Goal: Information Seeking & Learning: Find specific fact

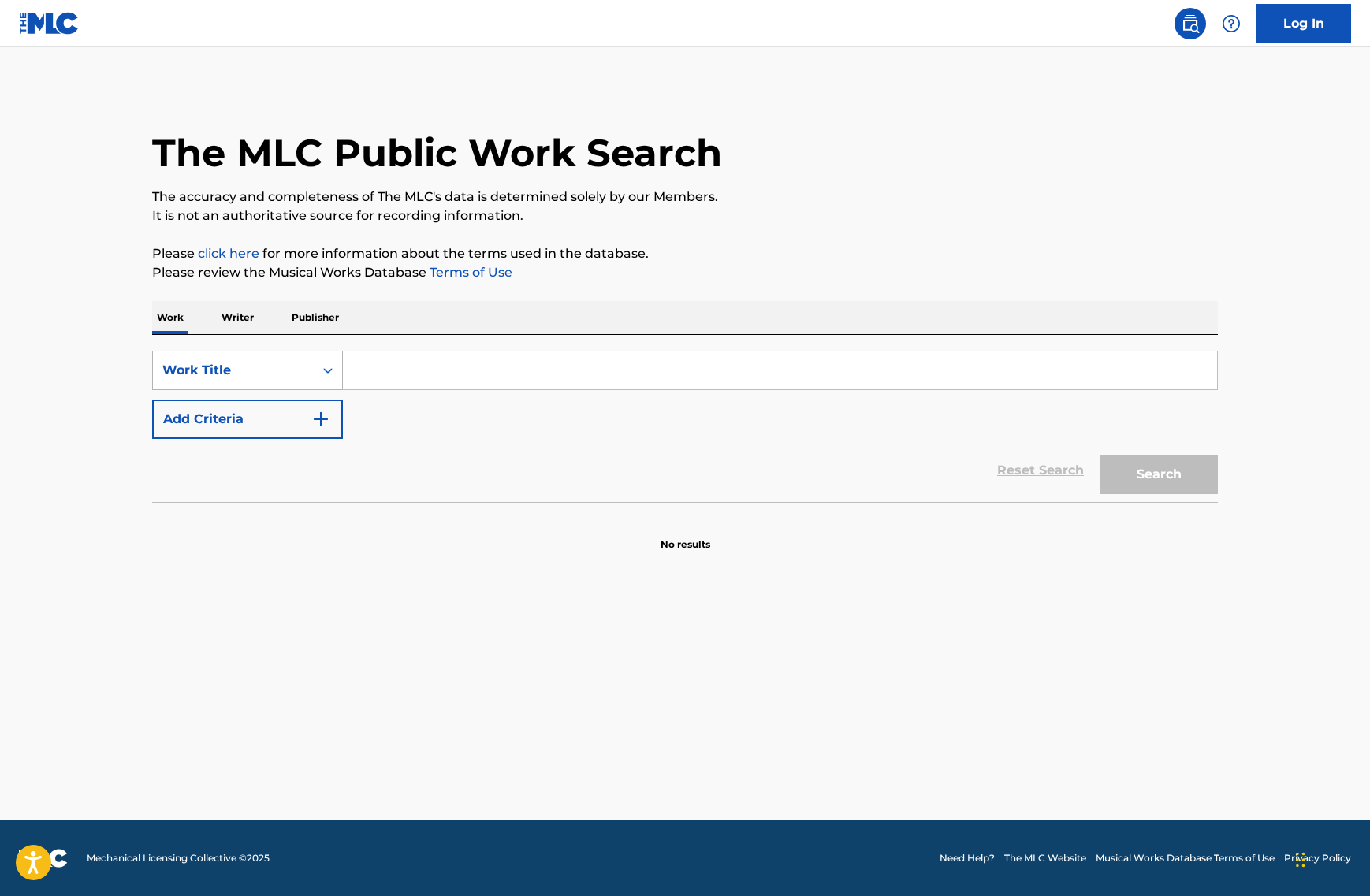
click at [251, 377] on div "Work Title" at bounding box center [233, 369] width 142 height 19
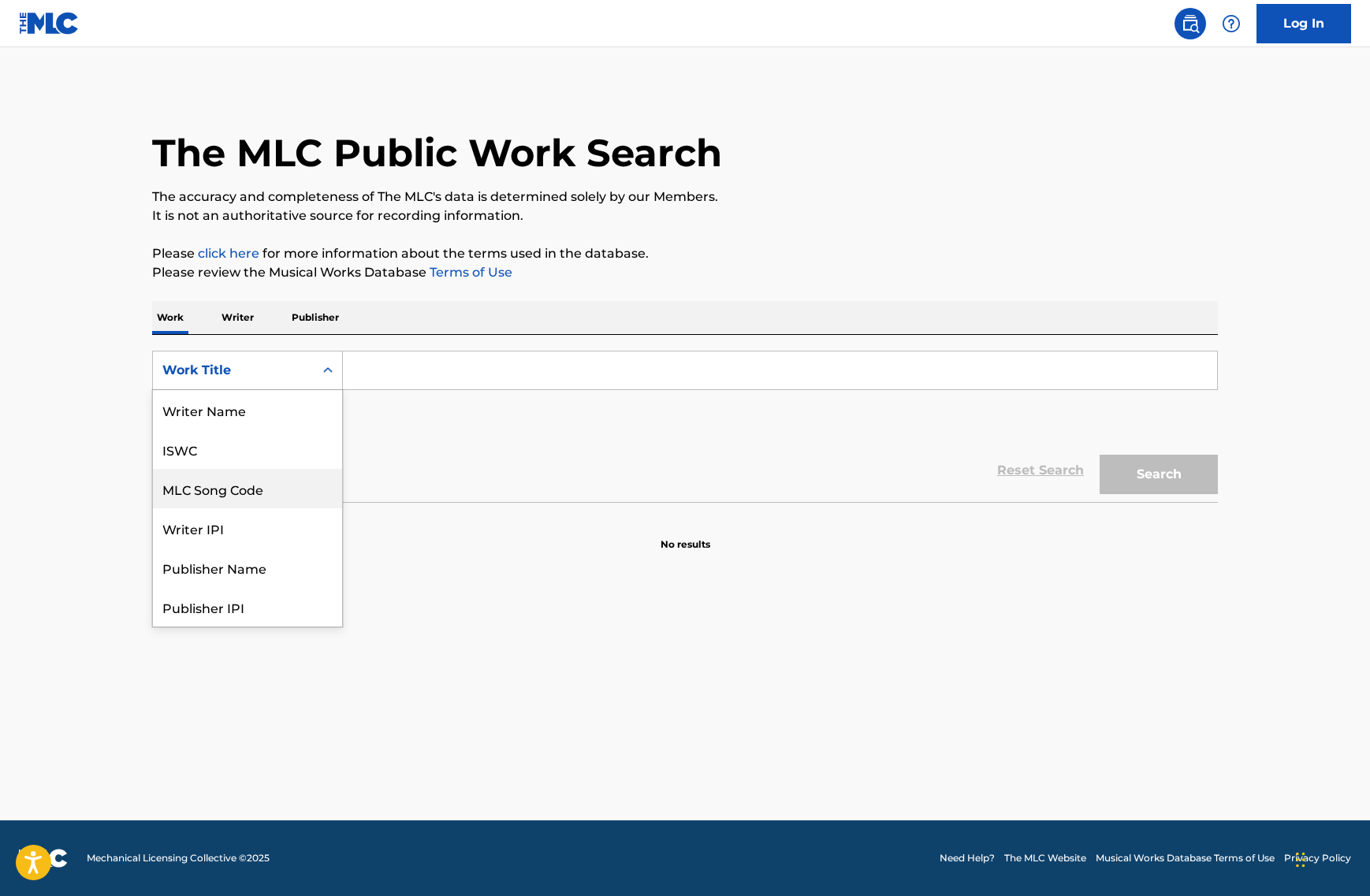
scroll to position [79, 0]
click at [498, 441] on div "Reset Search Search" at bounding box center [685, 470] width 1066 height 63
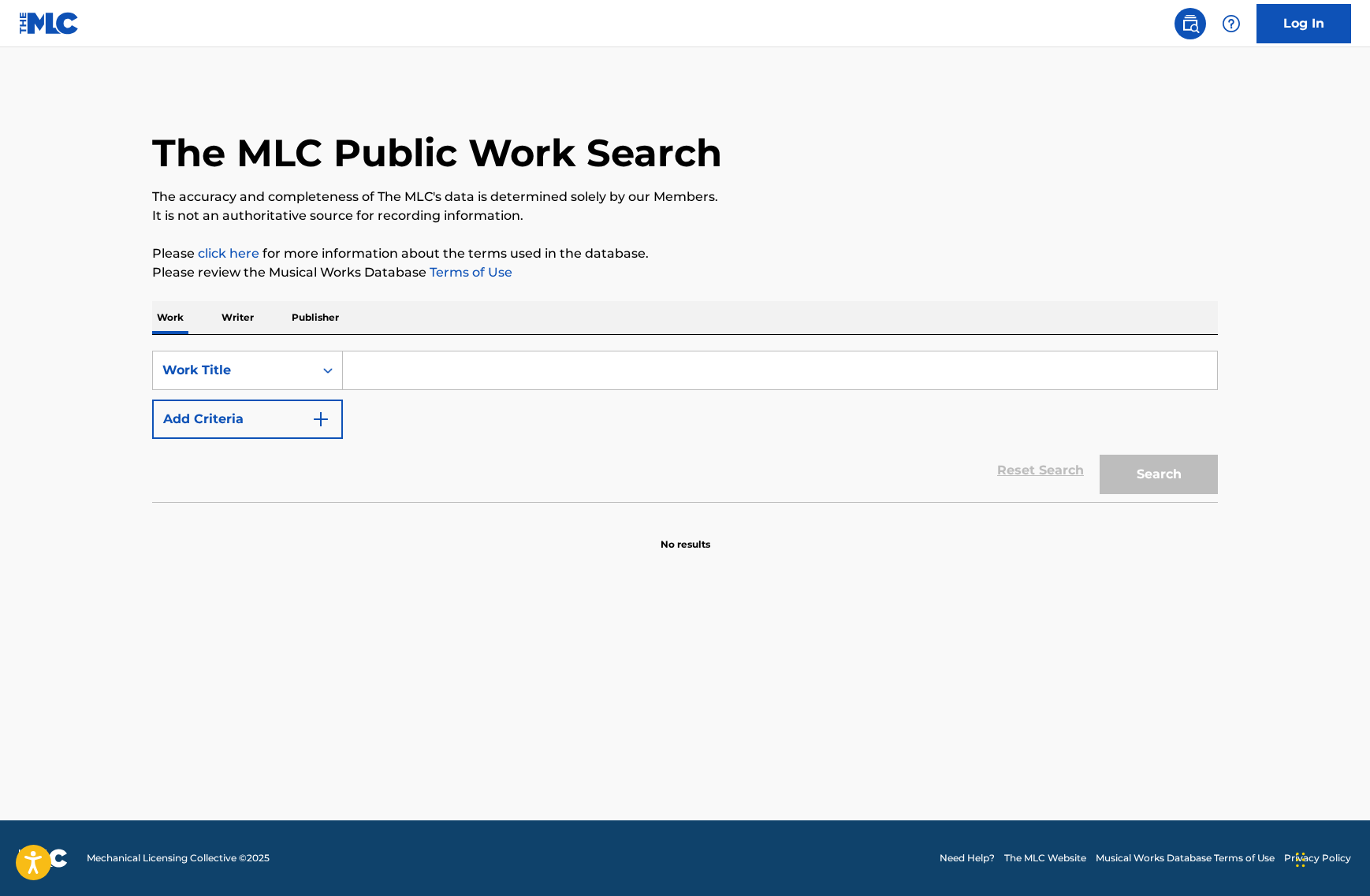
click at [227, 317] on p "Writer" at bounding box center [238, 317] width 42 height 33
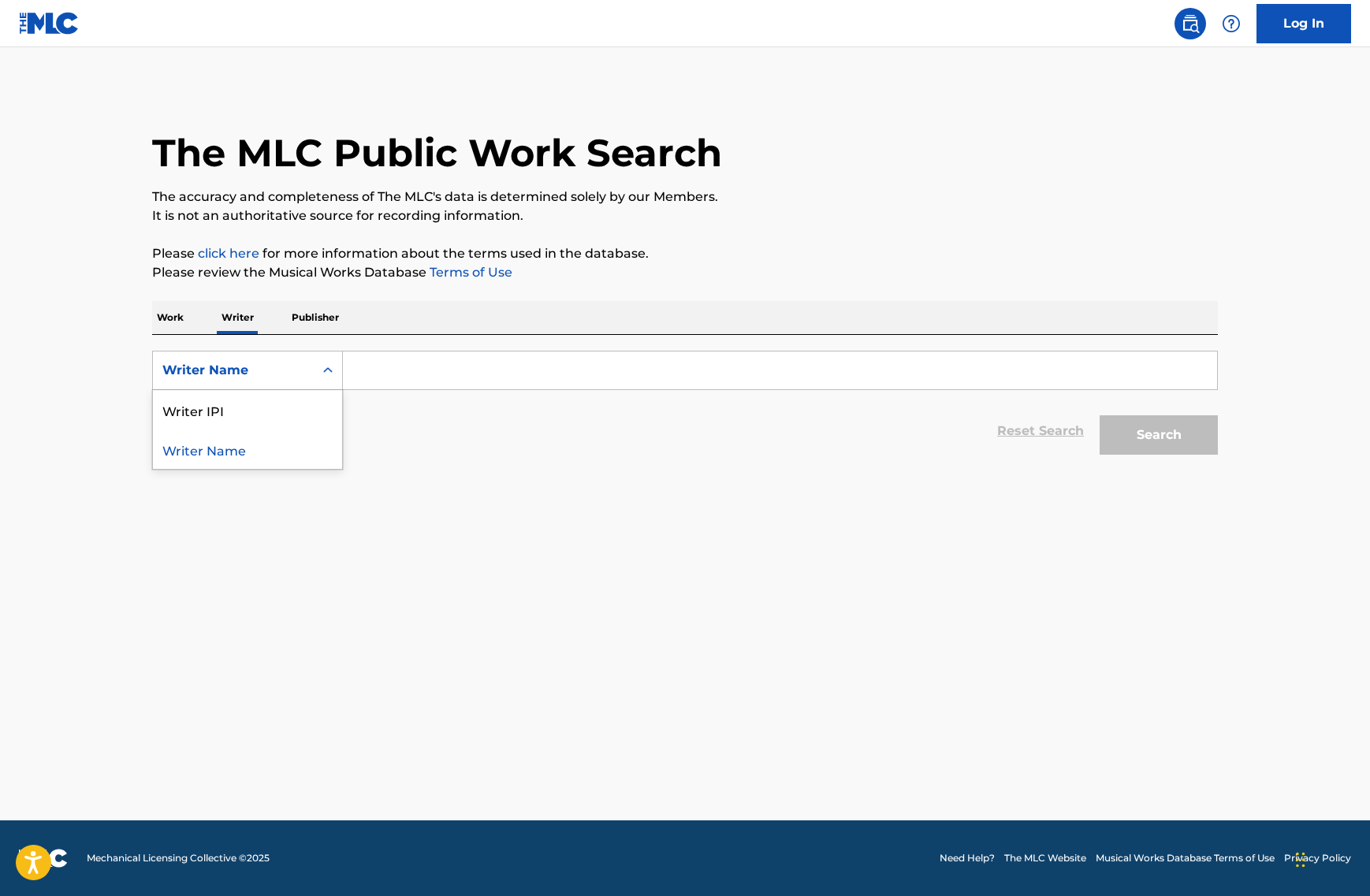
click at [249, 363] on div "Writer Name" at bounding box center [233, 369] width 142 height 19
click at [167, 331] on p "Work" at bounding box center [170, 317] width 36 height 33
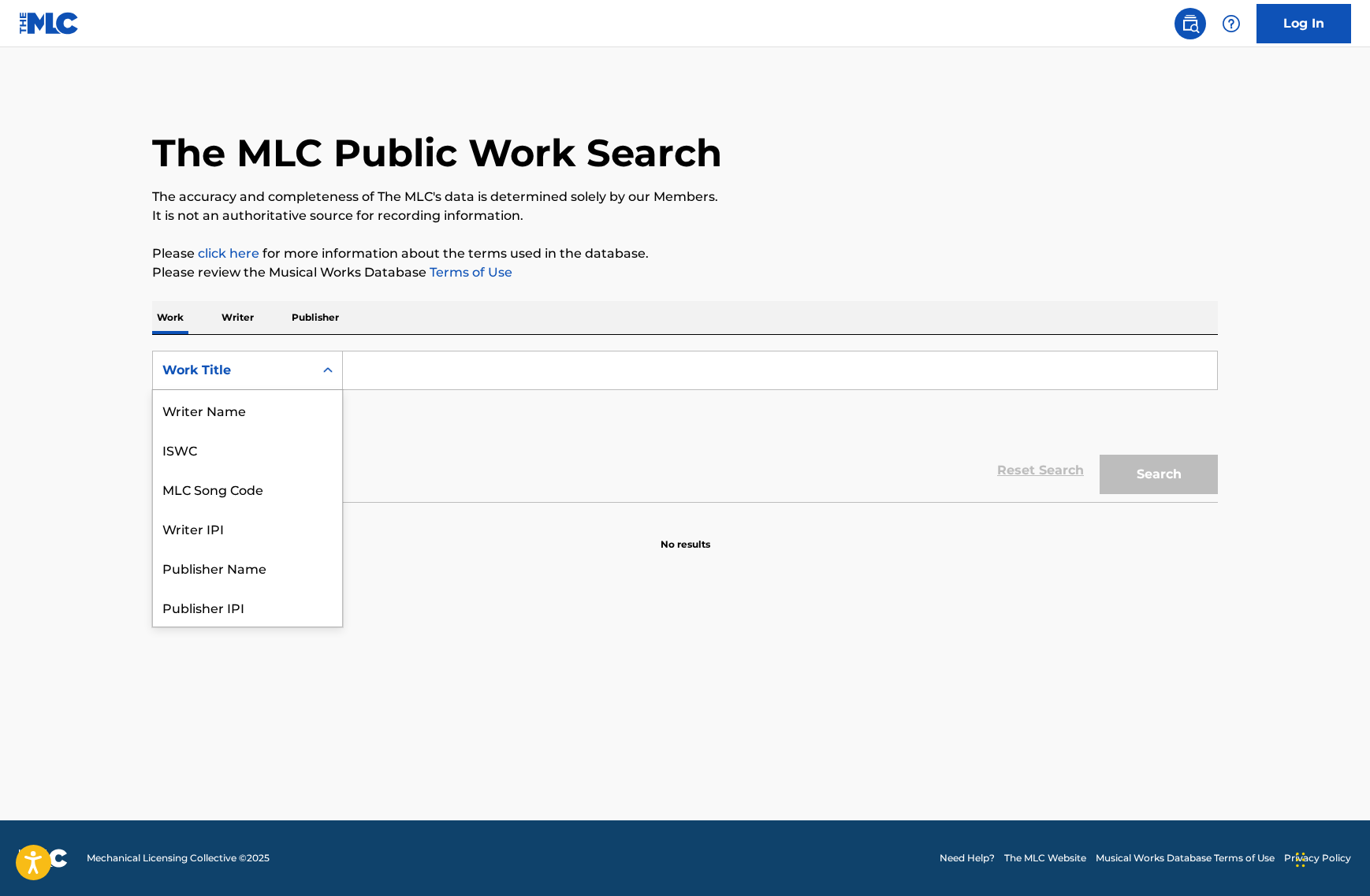
click at [204, 360] on div "Work Title" at bounding box center [233, 369] width 142 height 19
click at [495, 426] on div "SearchWithCriteria79370bd1-7eac-433f-beb1-02ae7de4e176 Work Title selected, 8 o…" at bounding box center [685, 394] width 1066 height 88
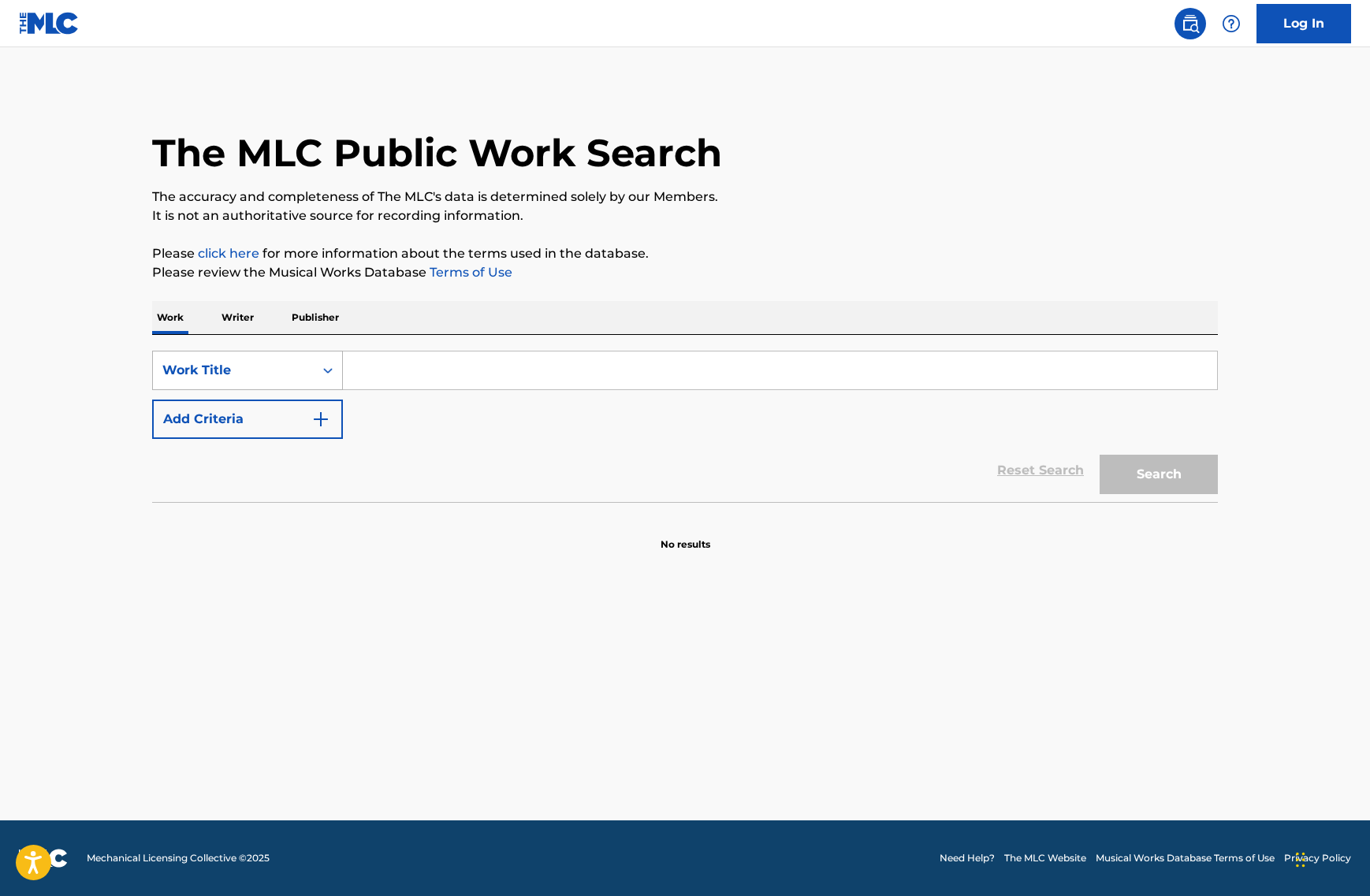
click at [299, 368] on div "Work Title" at bounding box center [233, 369] width 142 height 19
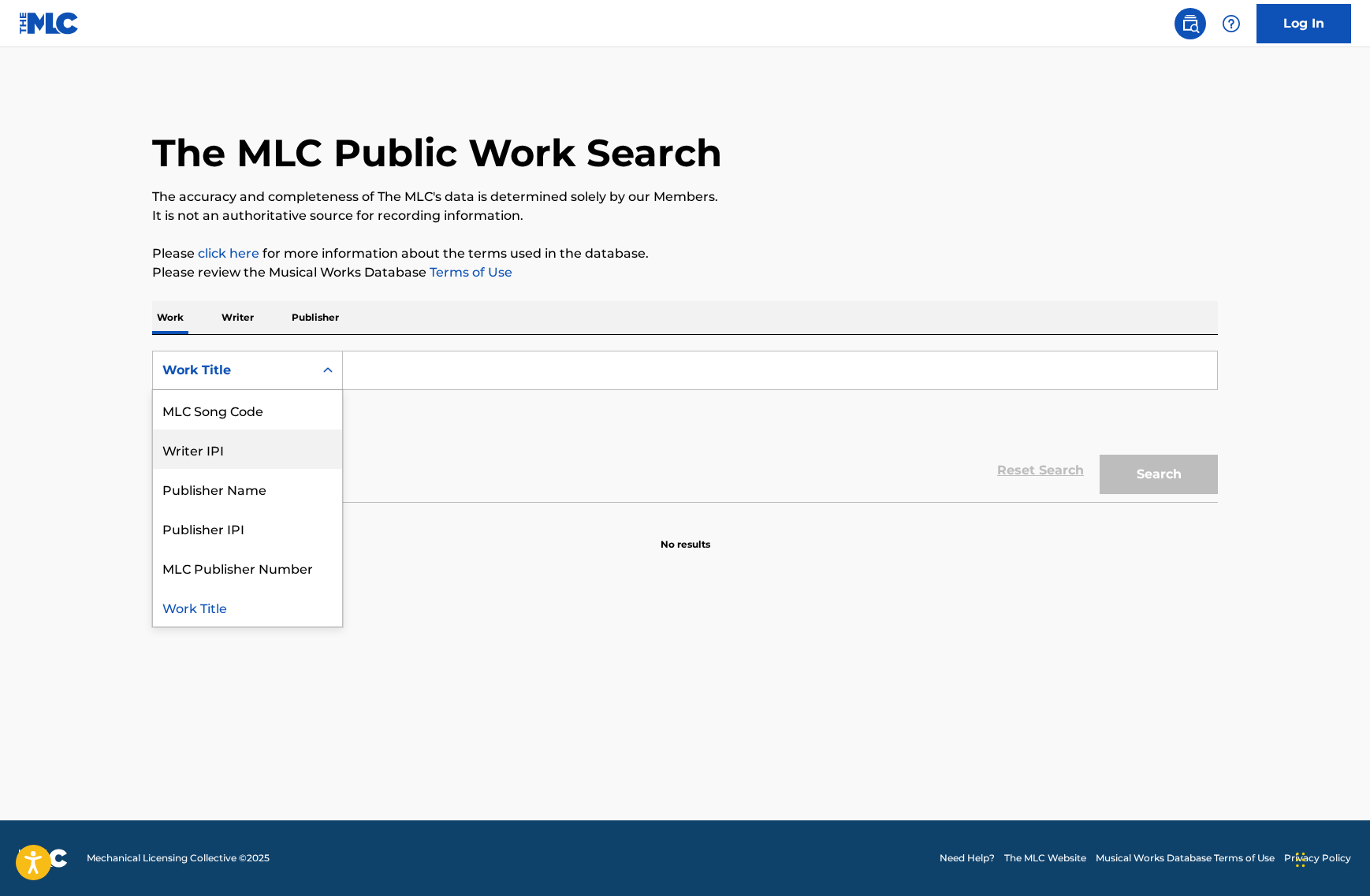
scroll to position [0, 0]
click at [250, 419] on div "Writer Name" at bounding box center [247, 409] width 189 height 40
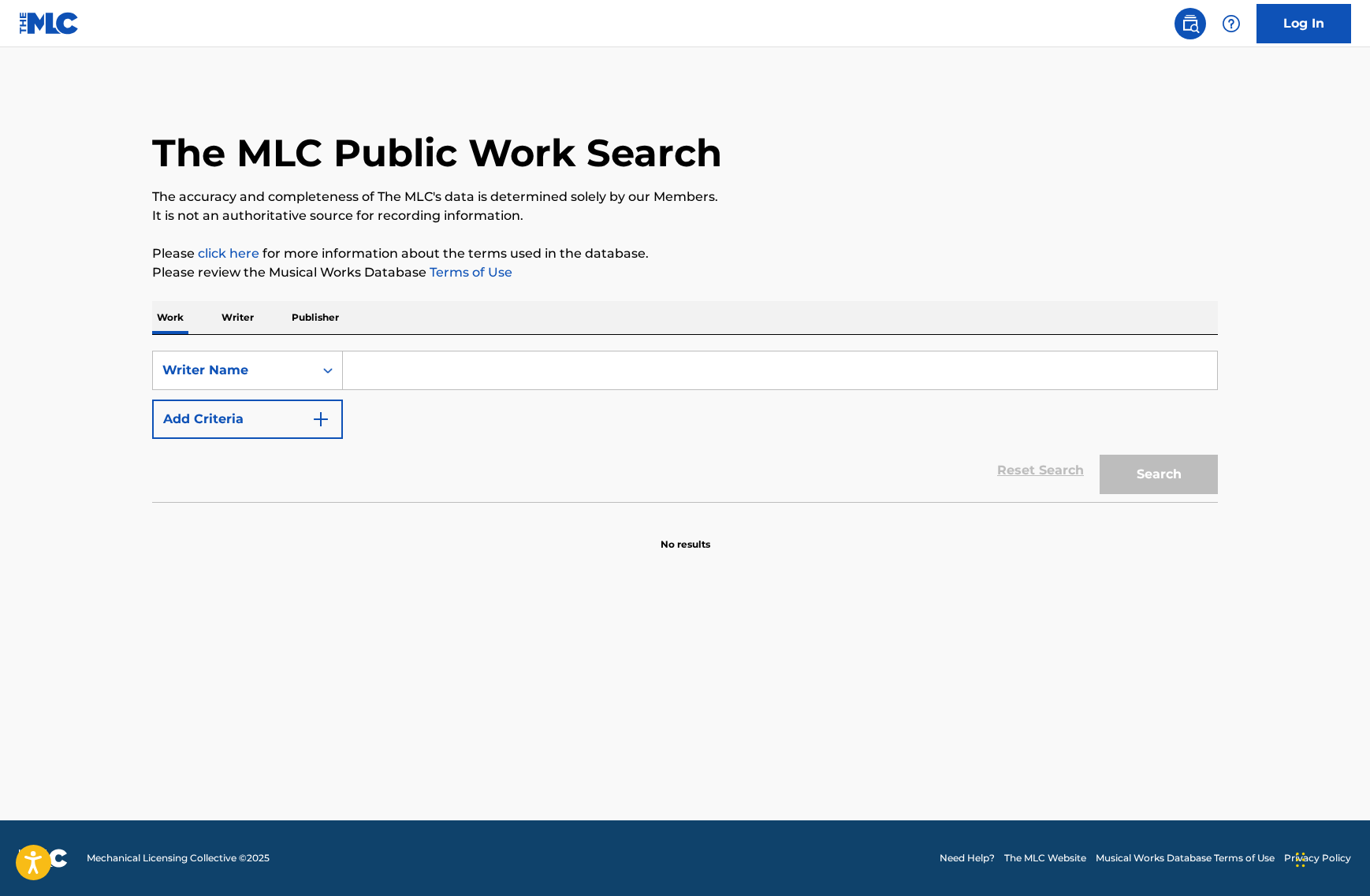
click at [416, 368] on input "Search Form" at bounding box center [779, 370] width 874 height 38
paste input "[PERSON_NAME] [PERSON_NAME]"
type input "[PERSON_NAME] [PERSON_NAME]"
click at [1156, 471] on button "Search" at bounding box center [1159, 474] width 119 height 40
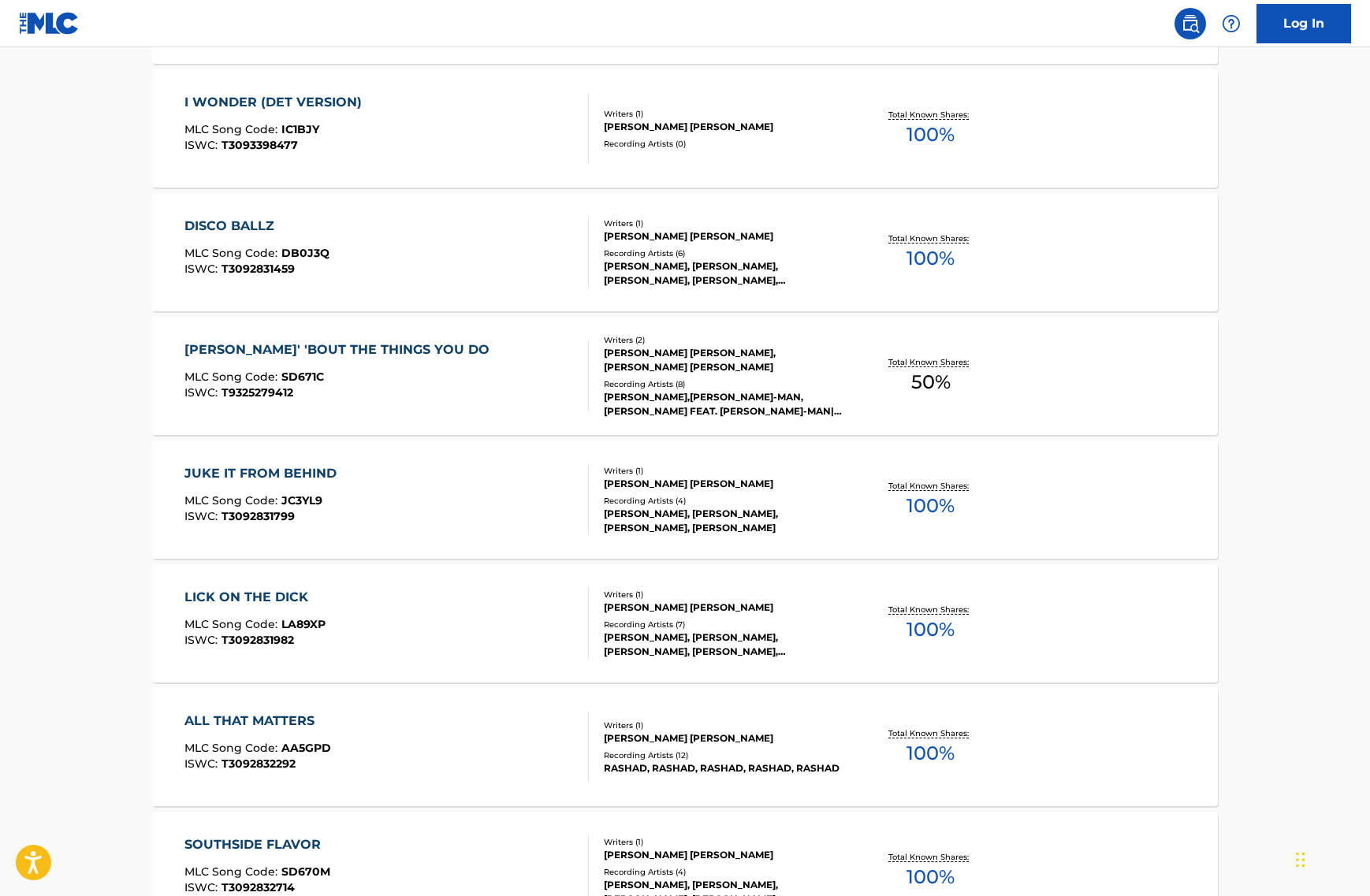
scroll to position [1032, 0]
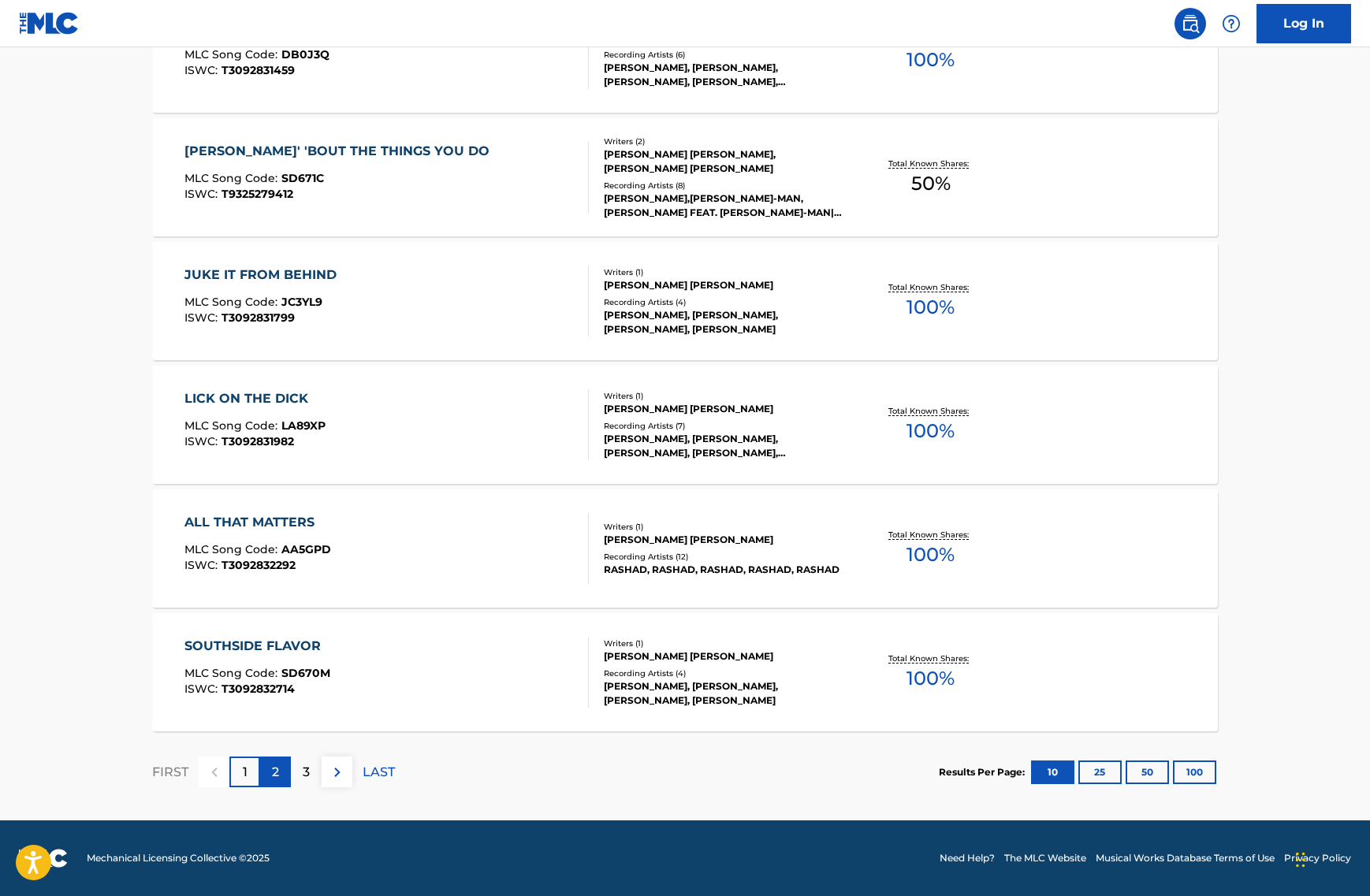
click at [279, 772] on div "2" at bounding box center [275, 772] width 31 height 31
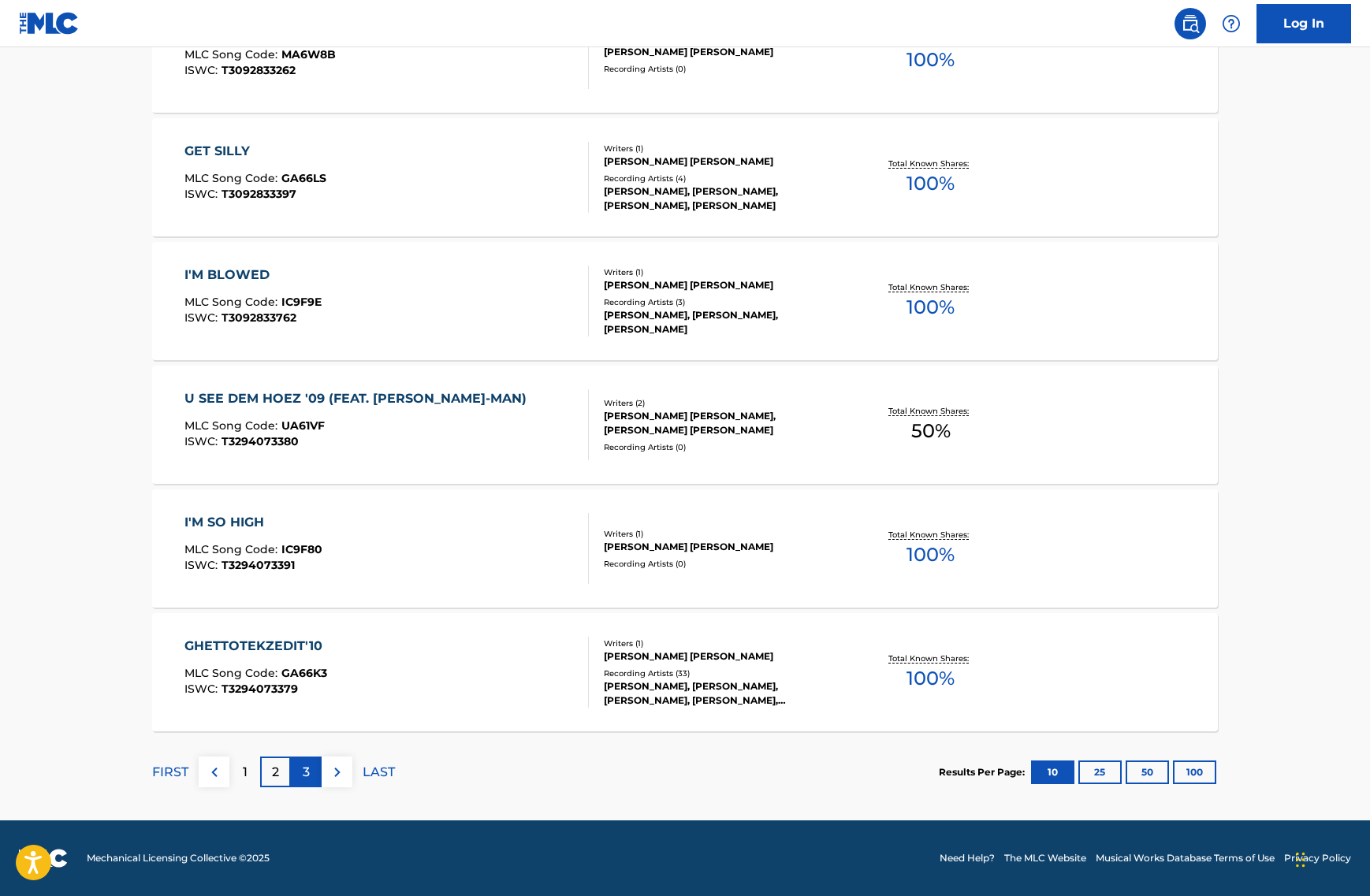
click at [306, 780] on p "3" at bounding box center [306, 771] width 7 height 19
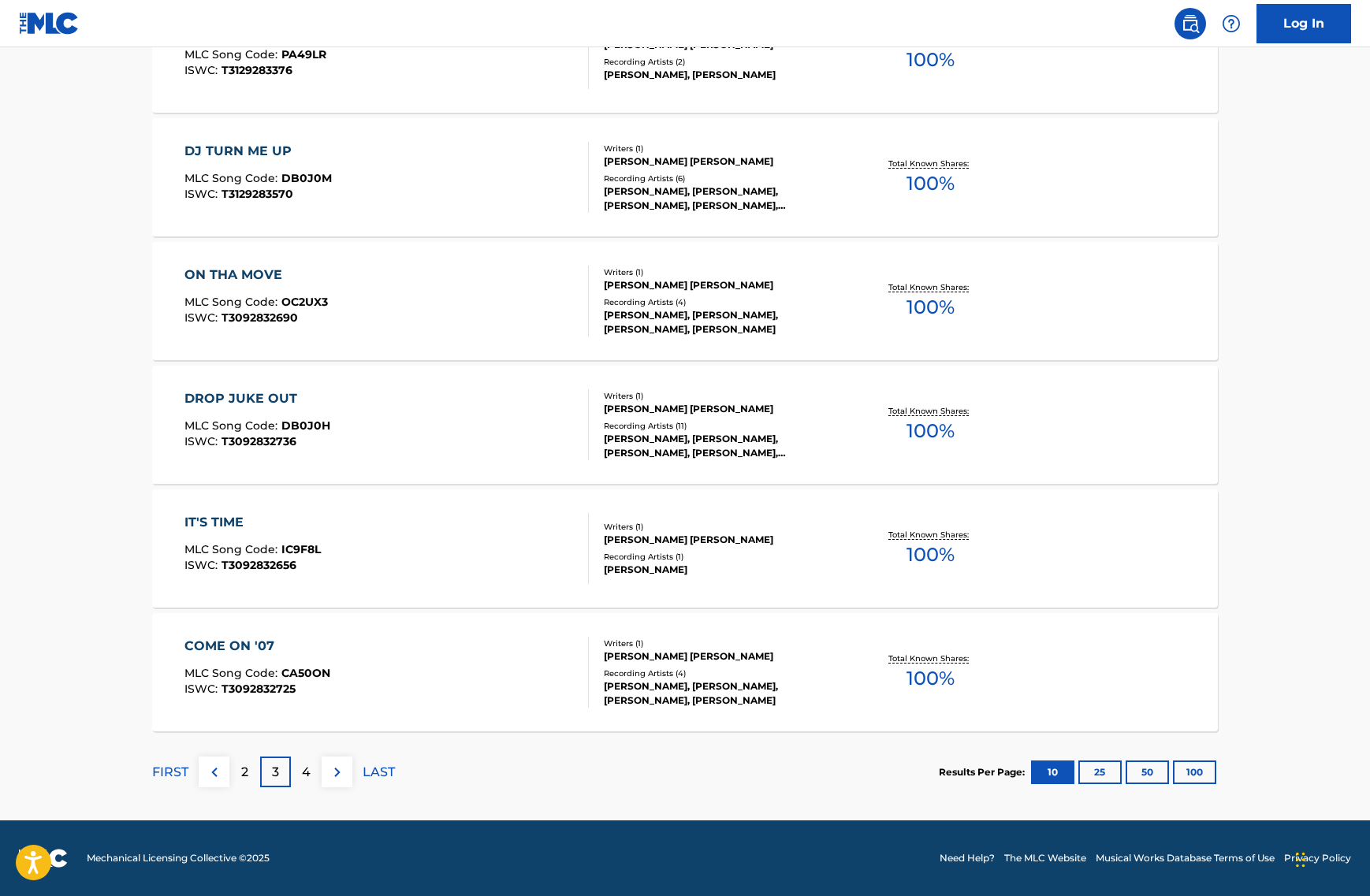
click at [299, 776] on div "4" at bounding box center [306, 772] width 31 height 31
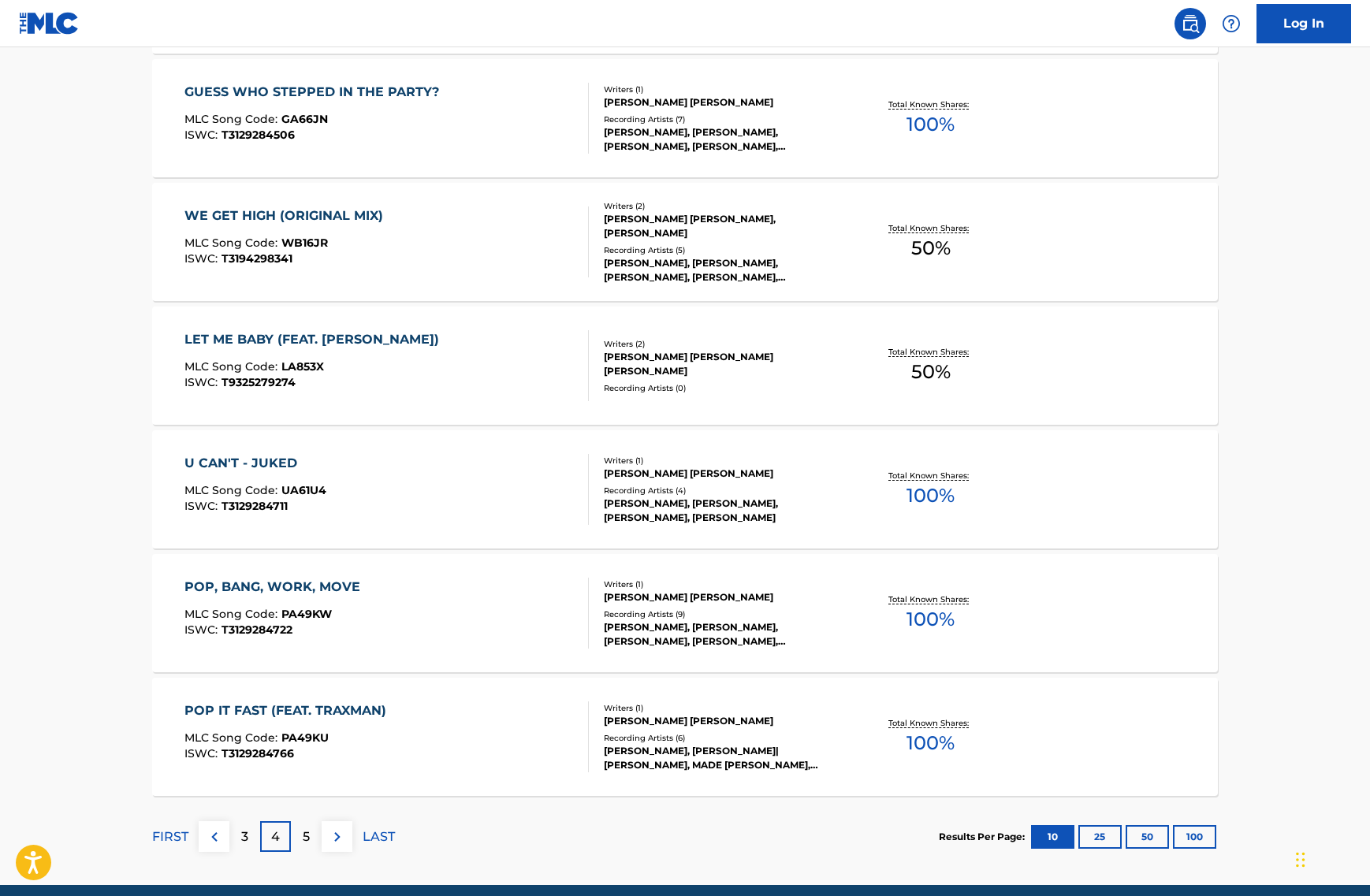
scroll to position [973, 0]
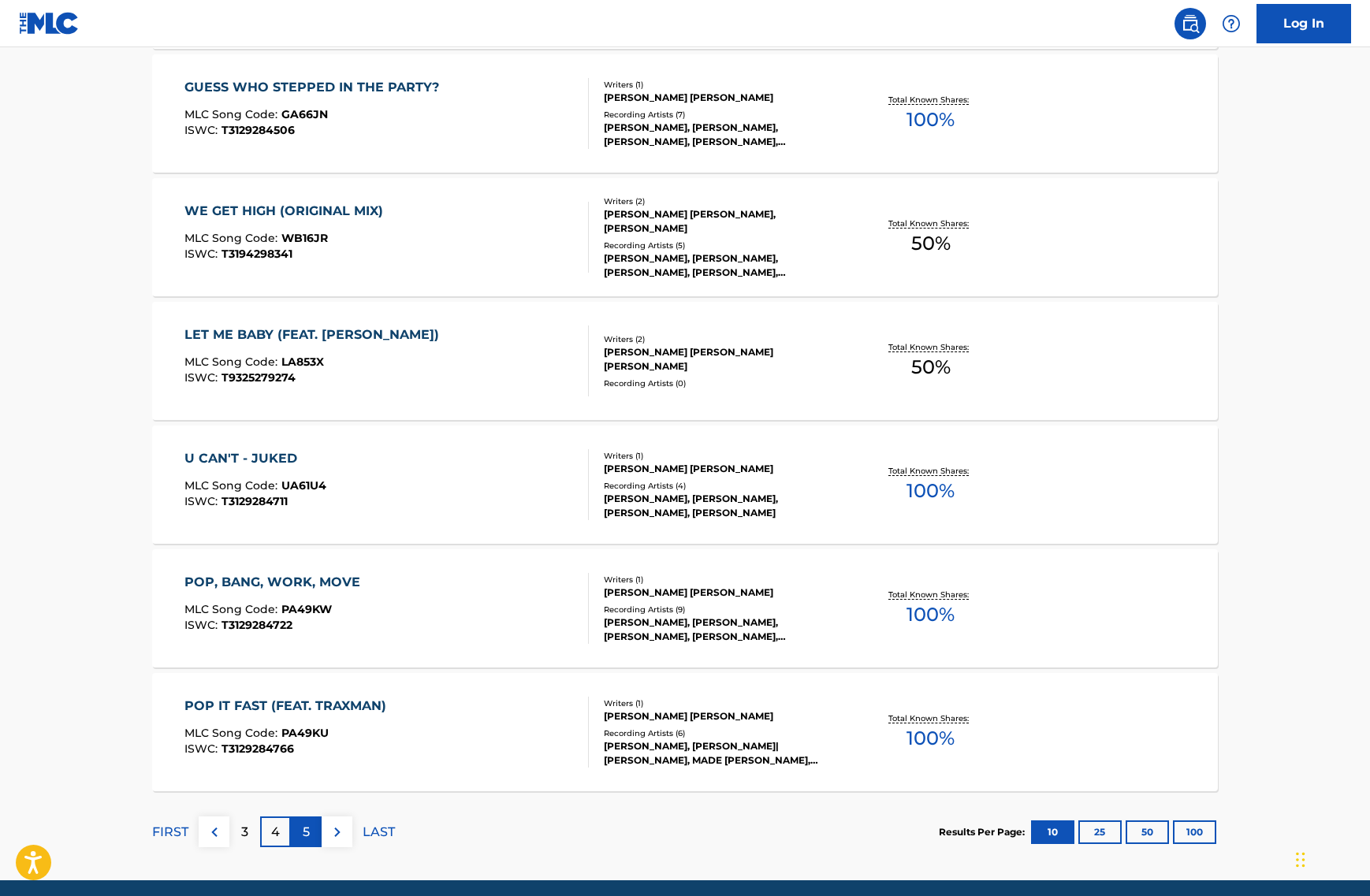
click at [301, 831] on div "5" at bounding box center [306, 831] width 31 height 31
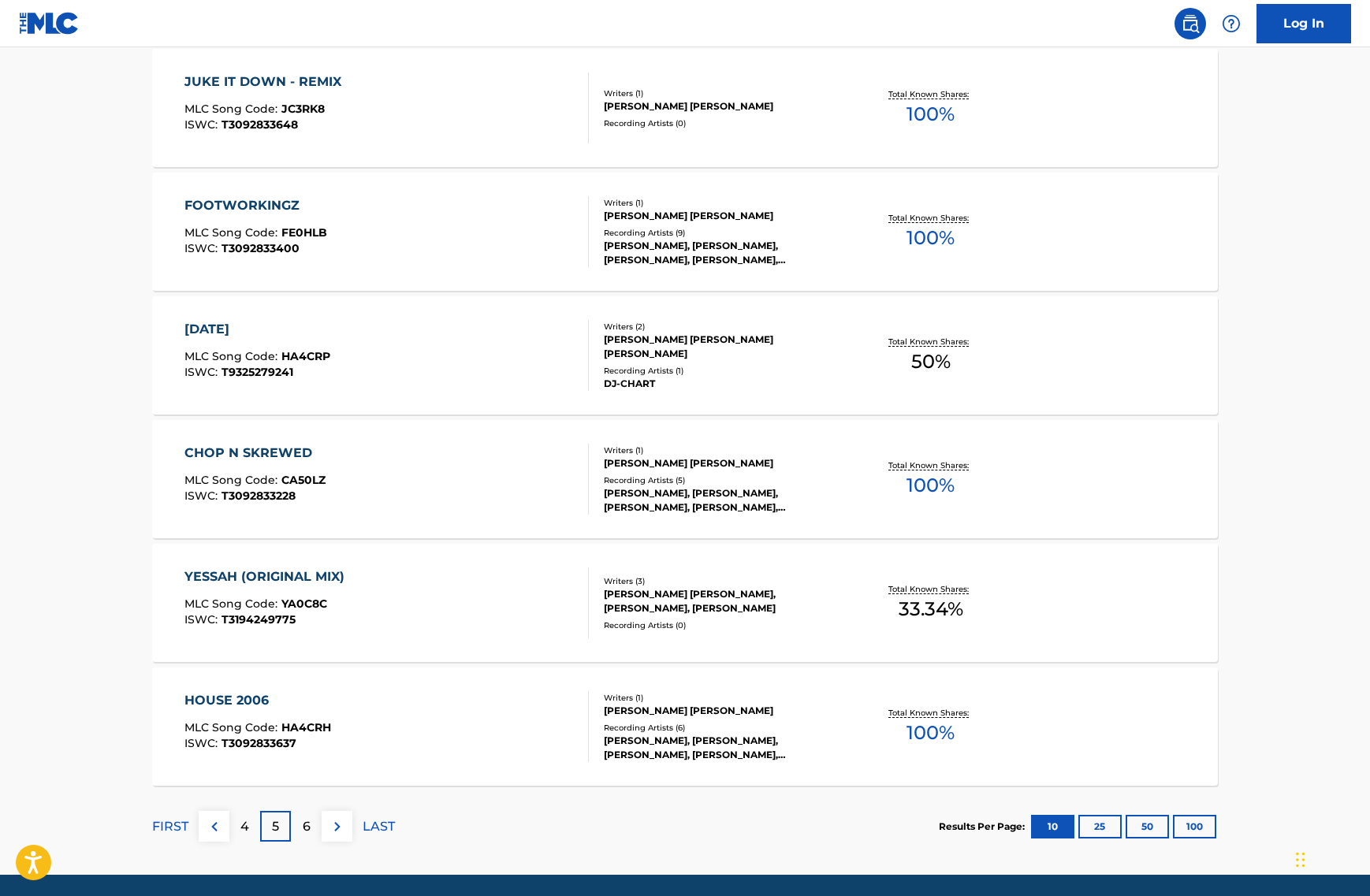
scroll to position [990, 0]
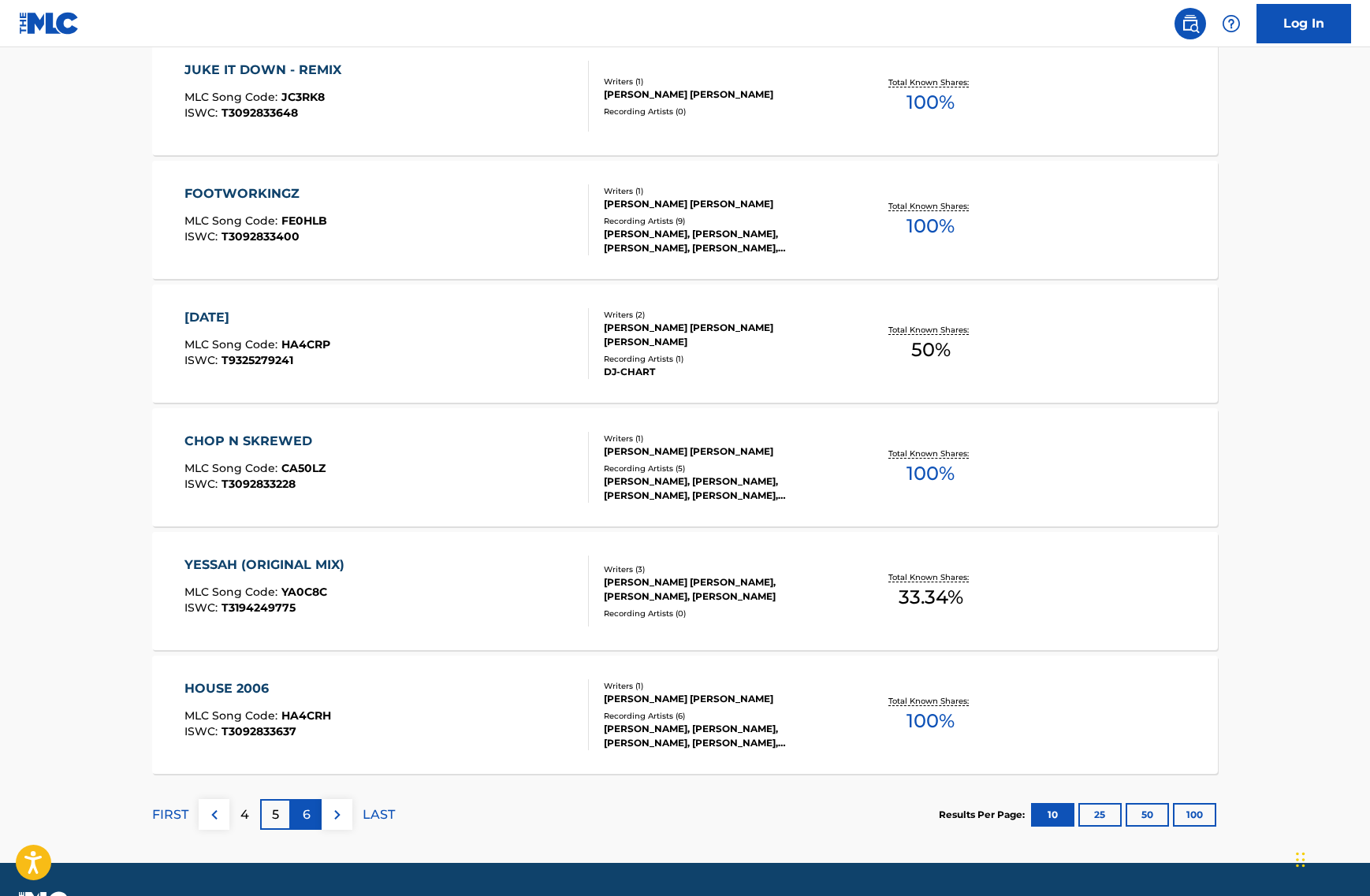
click at [303, 815] on p "6" at bounding box center [307, 814] width 8 height 19
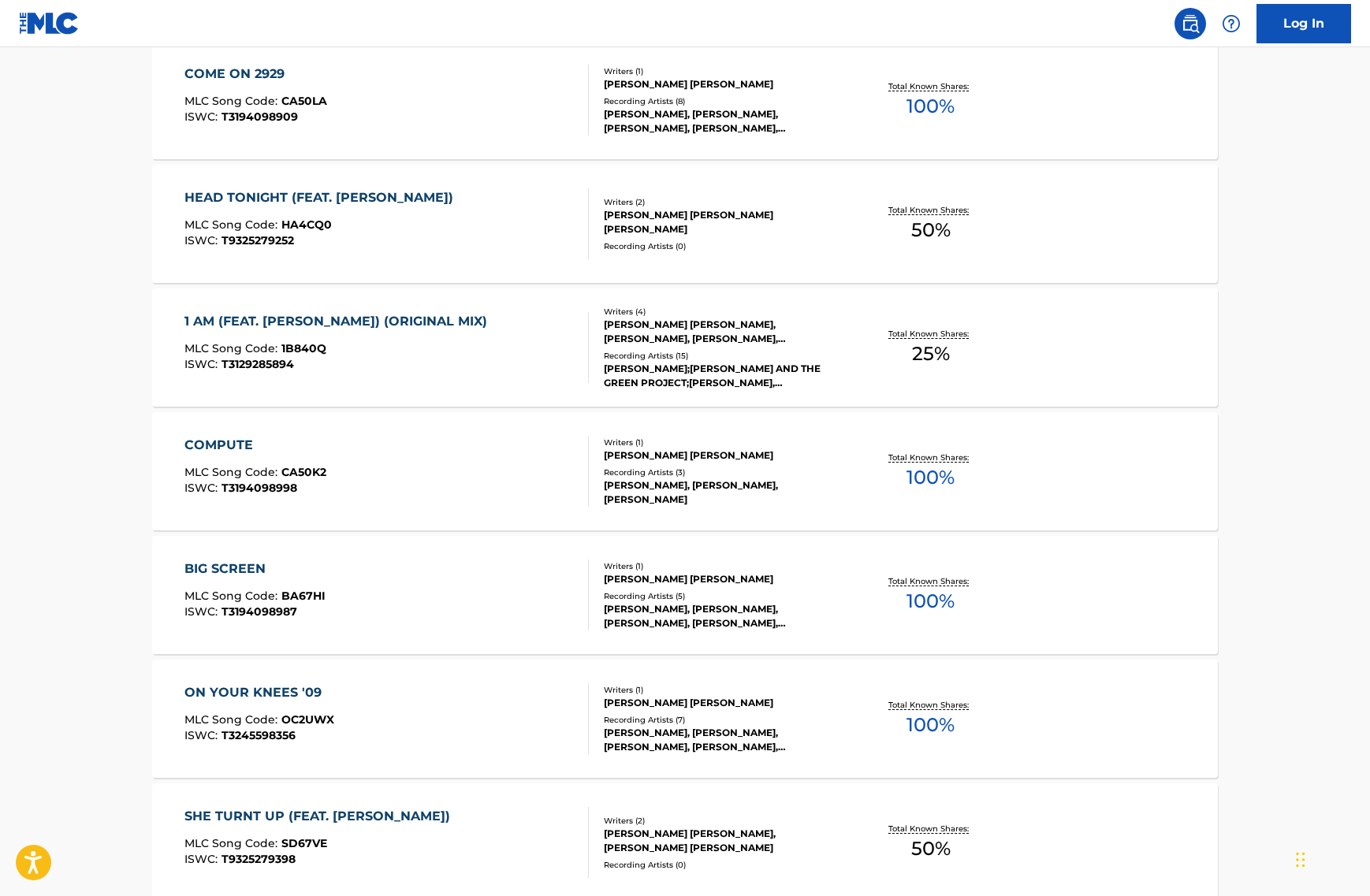
scroll to position [868, 0]
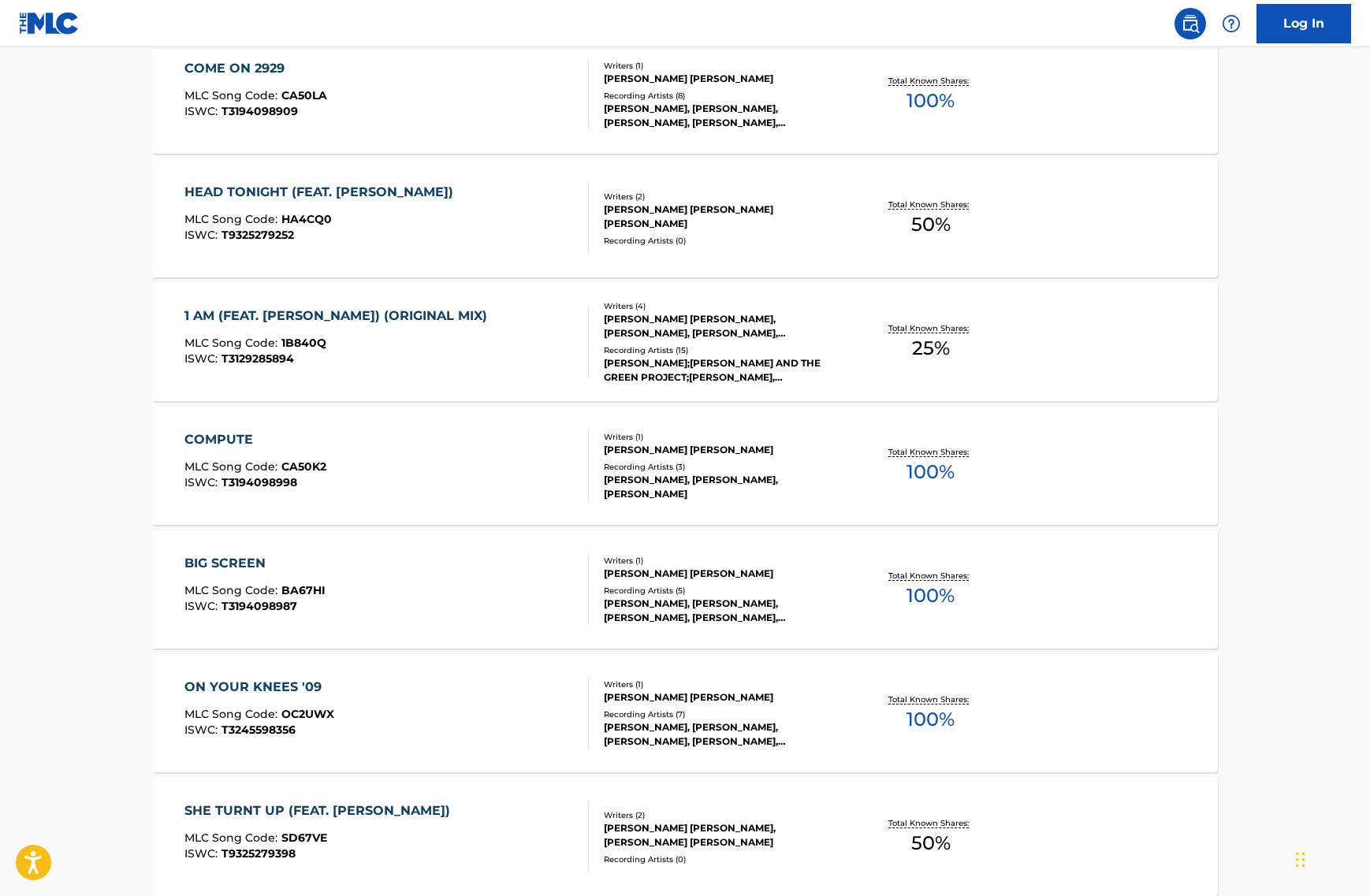
click at [801, 329] on div "[PERSON_NAME] [PERSON_NAME], [PERSON_NAME], [PERSON_NAME], [PERSON_NAME]" at bounding box center [722, 326] width 238 height 28
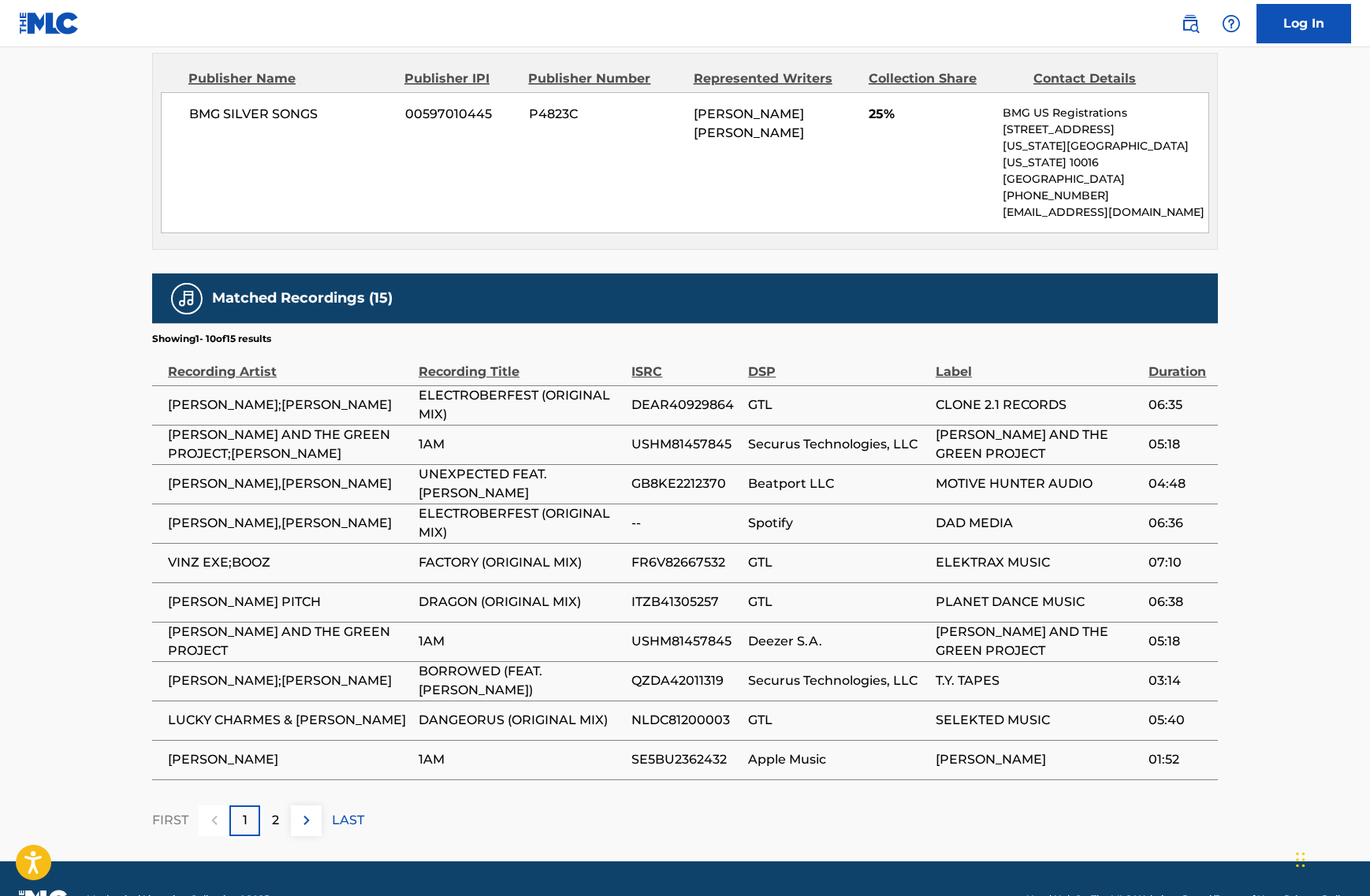
scroll to position [841, 0]
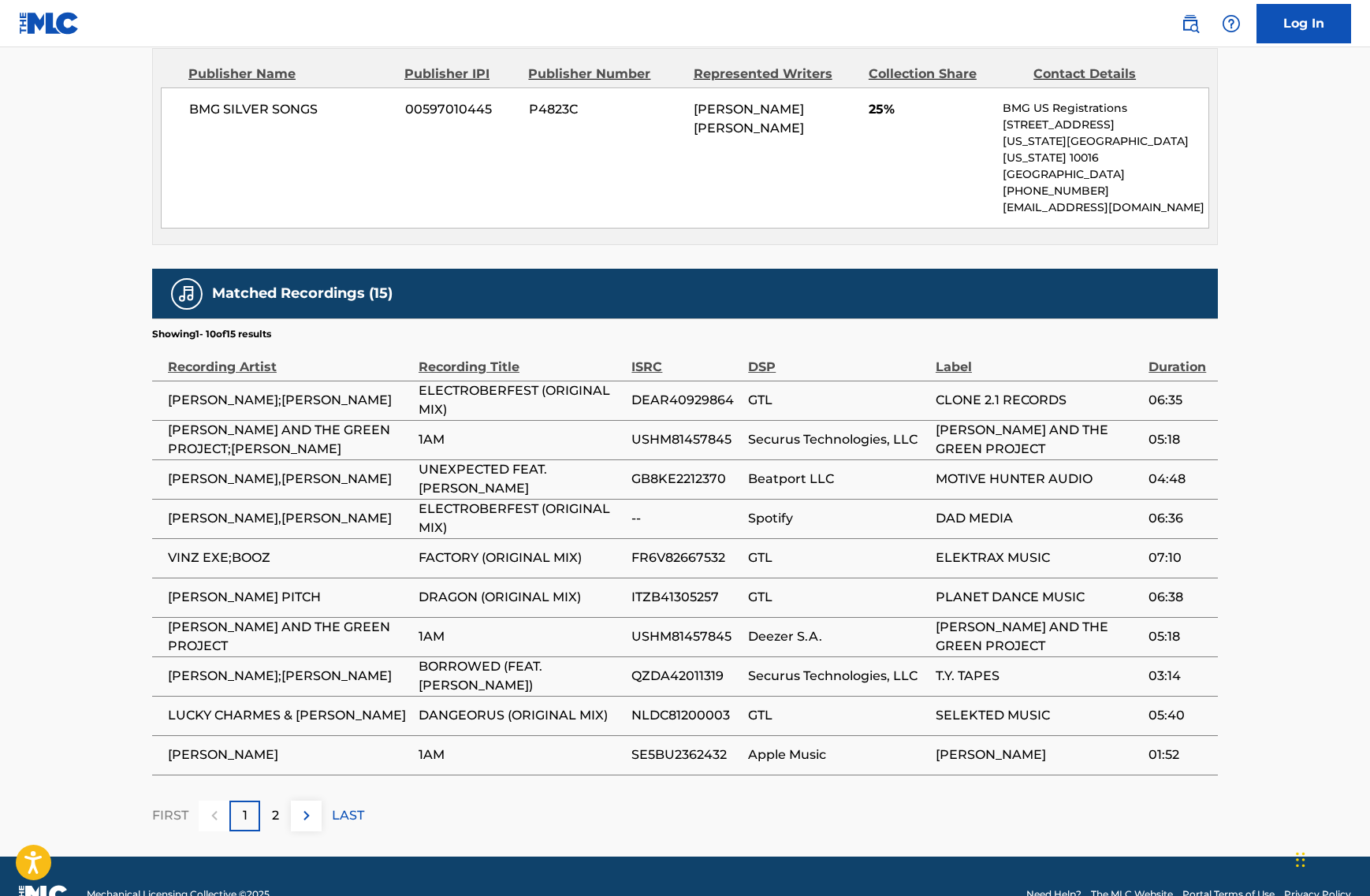
click at [804, 469] on span "Beatport LLC" at bounding box center [837, 478] width 180 height 19
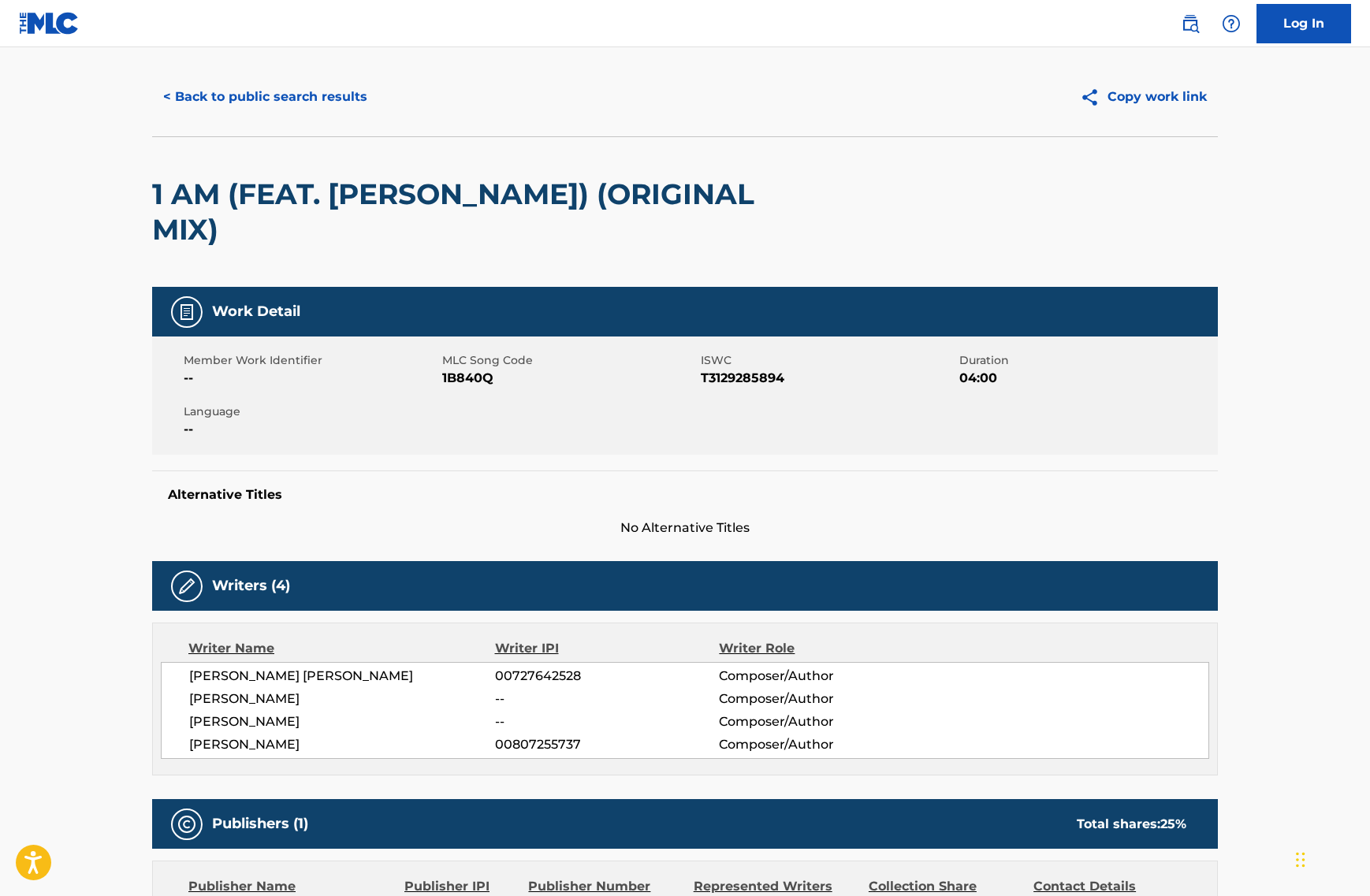
scroll to position [0, 0]
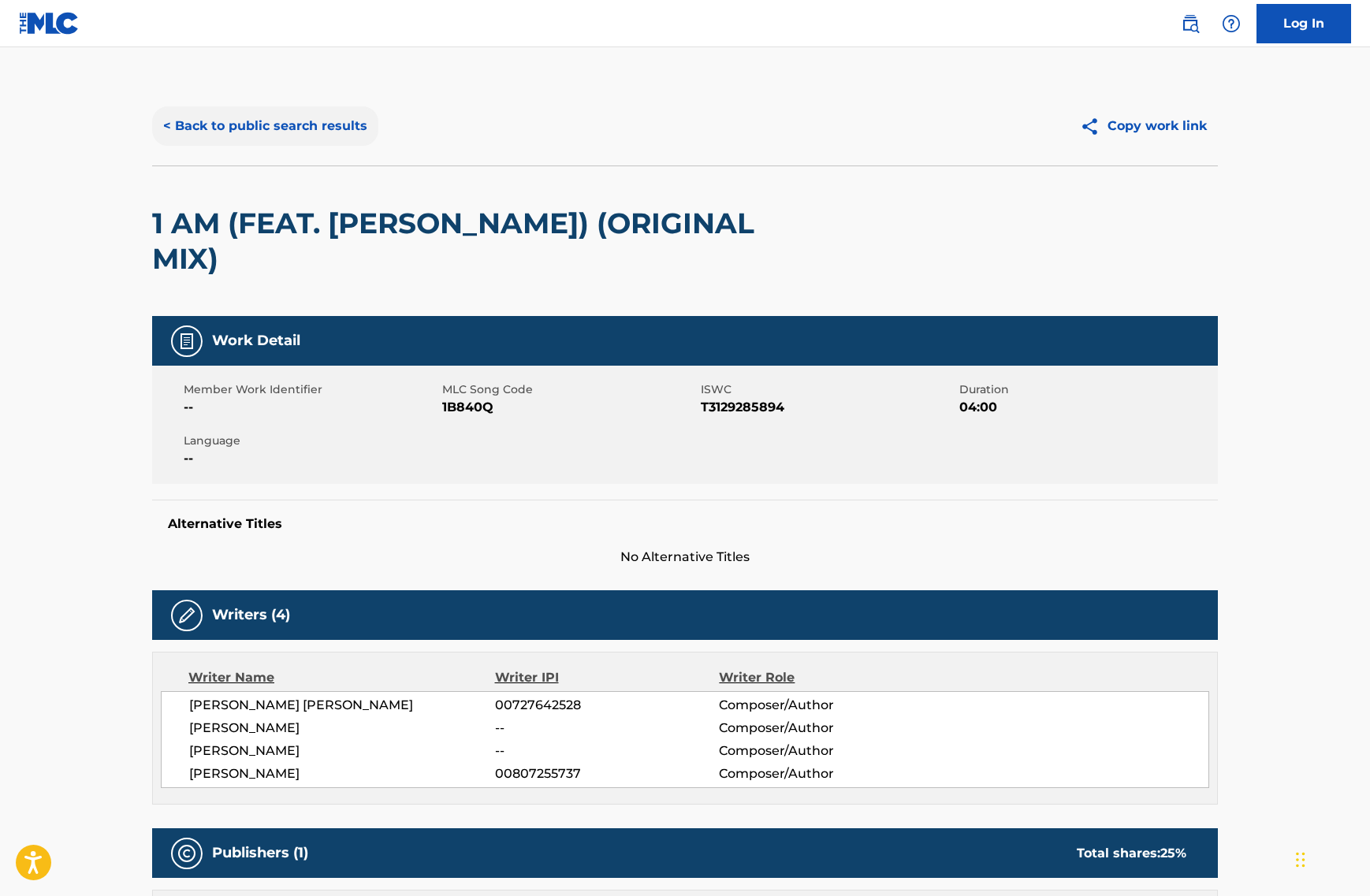
click at [315, 119] on button "< Back to public search results" at bounding box center [265, 126] width 226 height 40
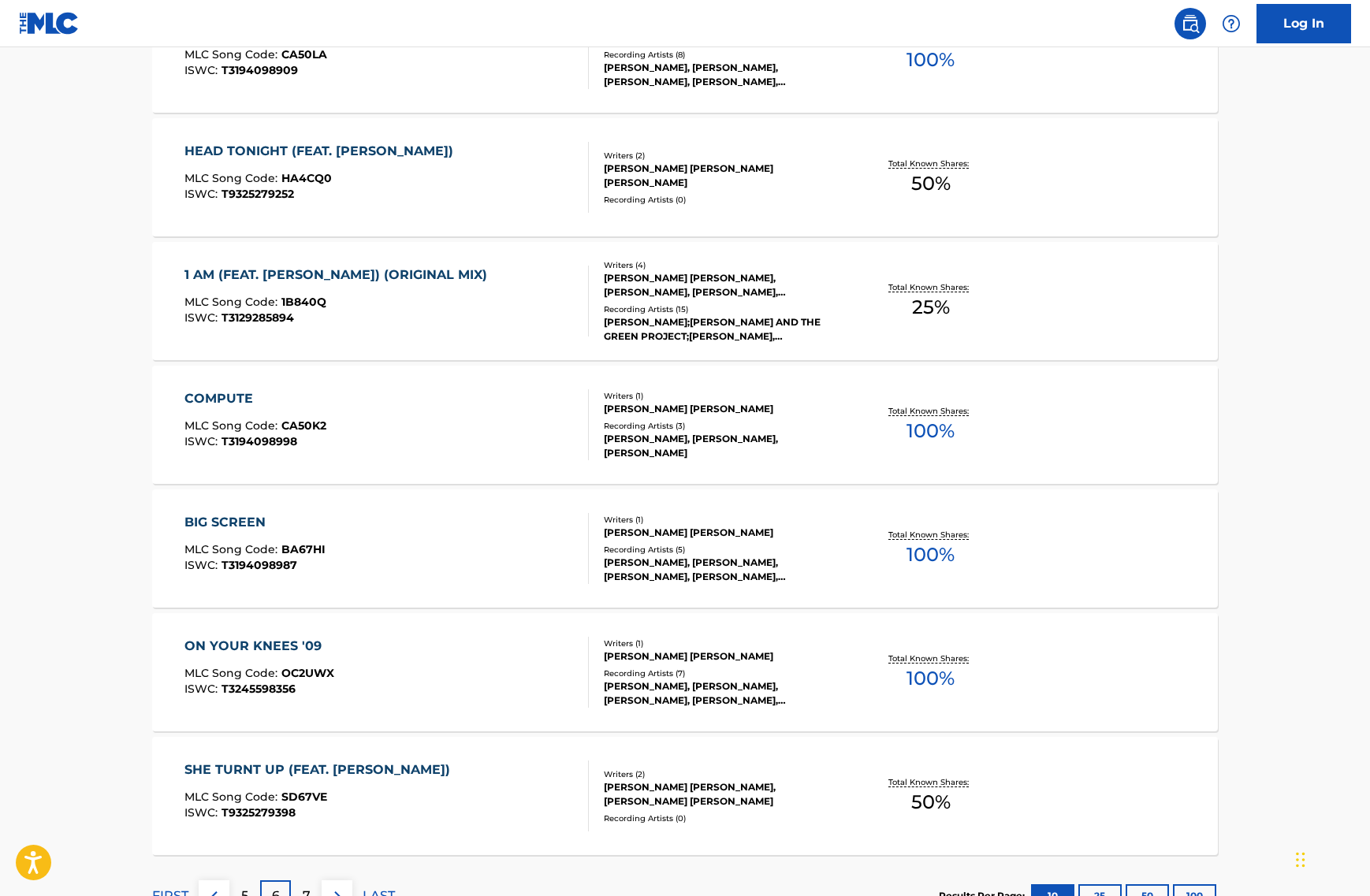
scroll to position [1032, 0]
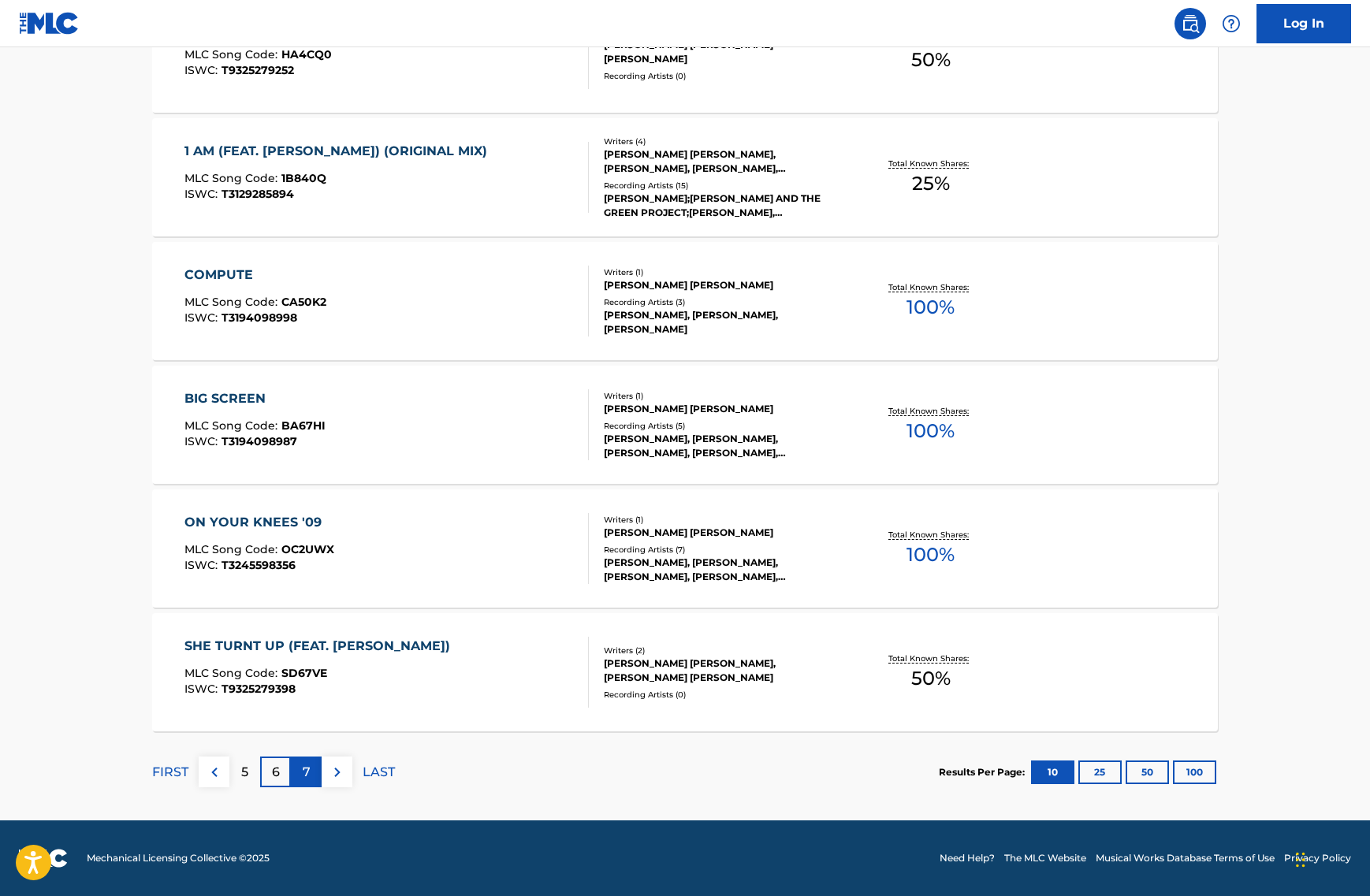
click at [299, 774] on div "7" at bounding box center [306, 772] width 31 height 31
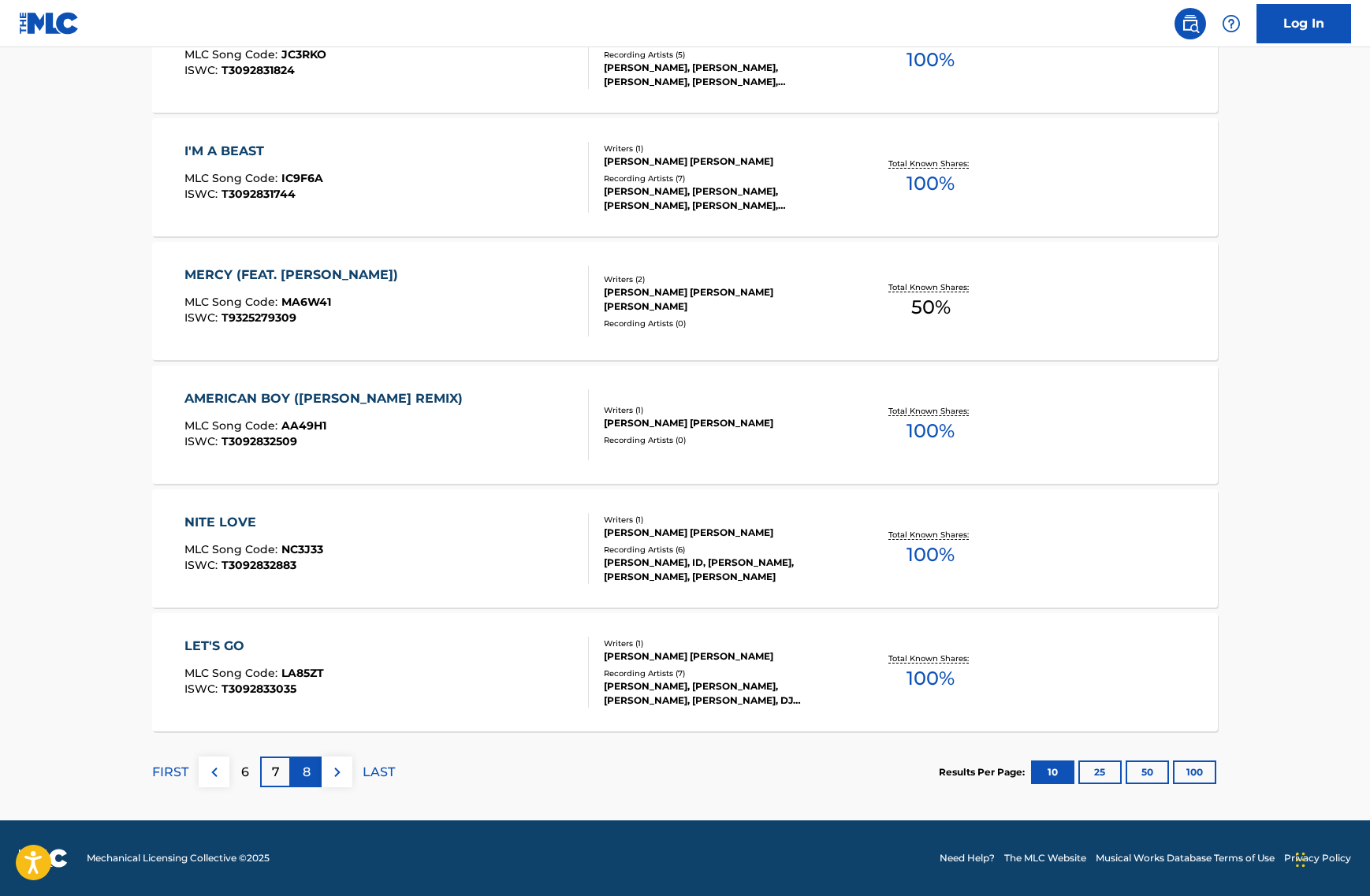
click at [306, 774] on p "8" at bounding box center [307, 771] width 8 height 19
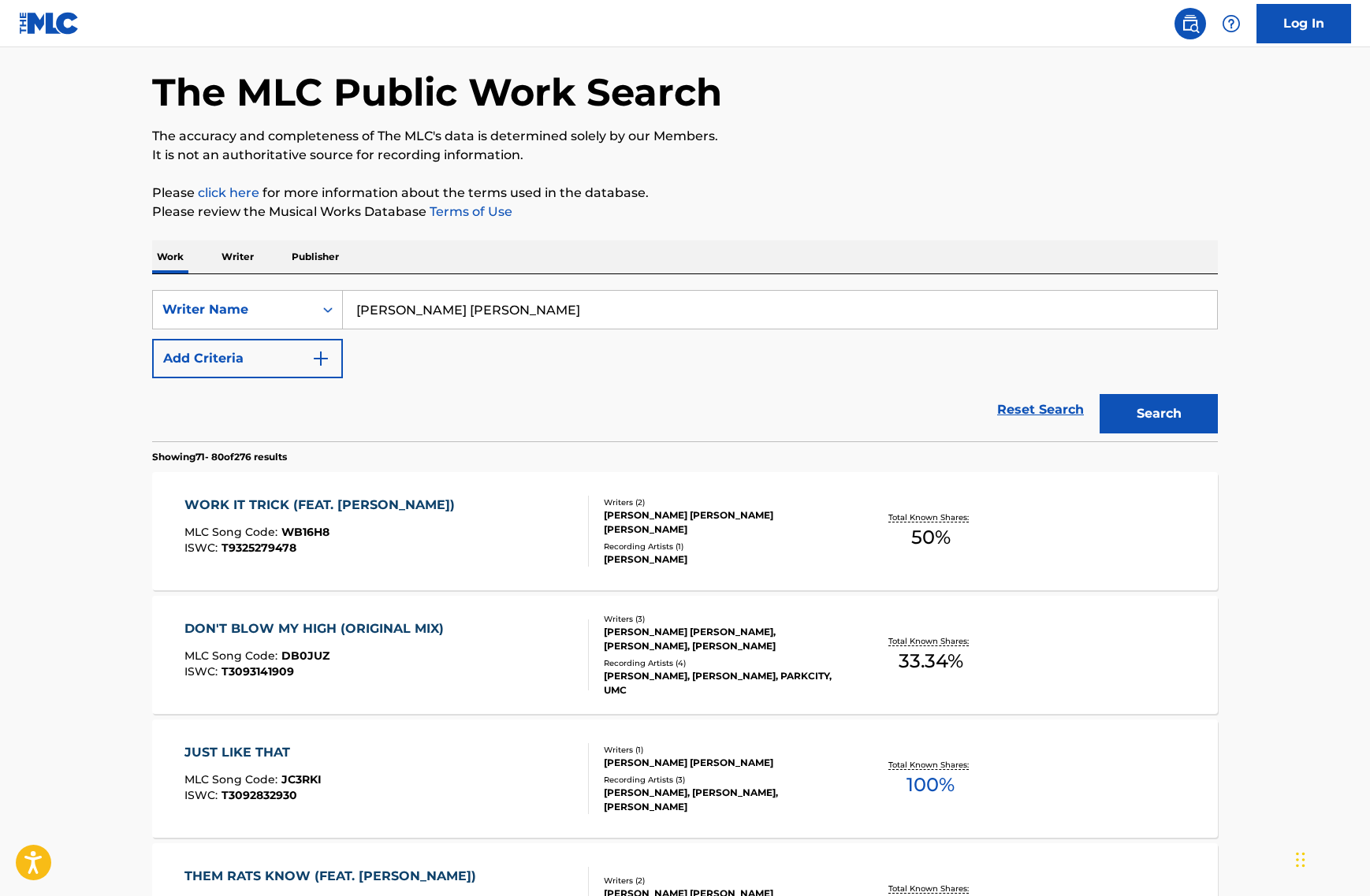
scroll to position [0, 0]
